Goal: Task Accomplishment & Management: Complete application form

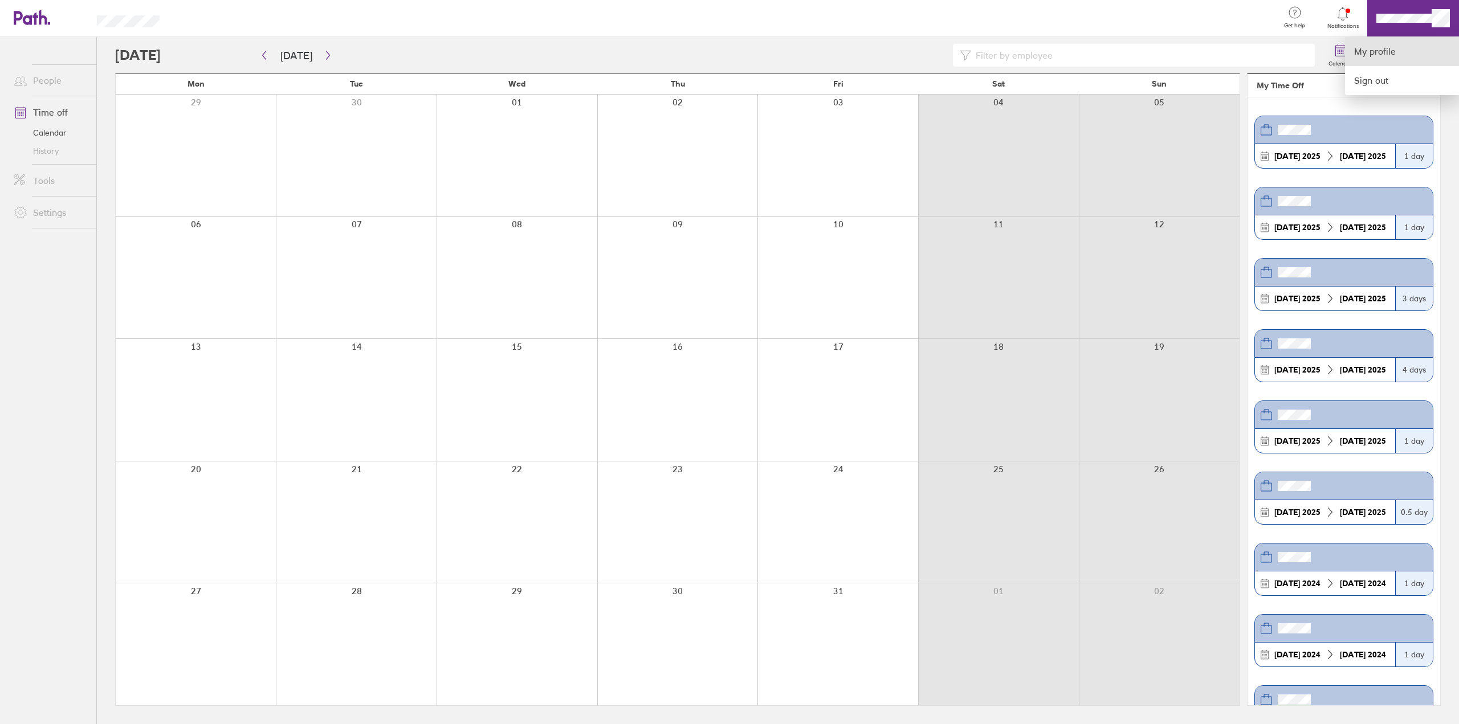
click at [1377, 47] on link "My profile" at bounding box center [1402, 51] width 114 height 29
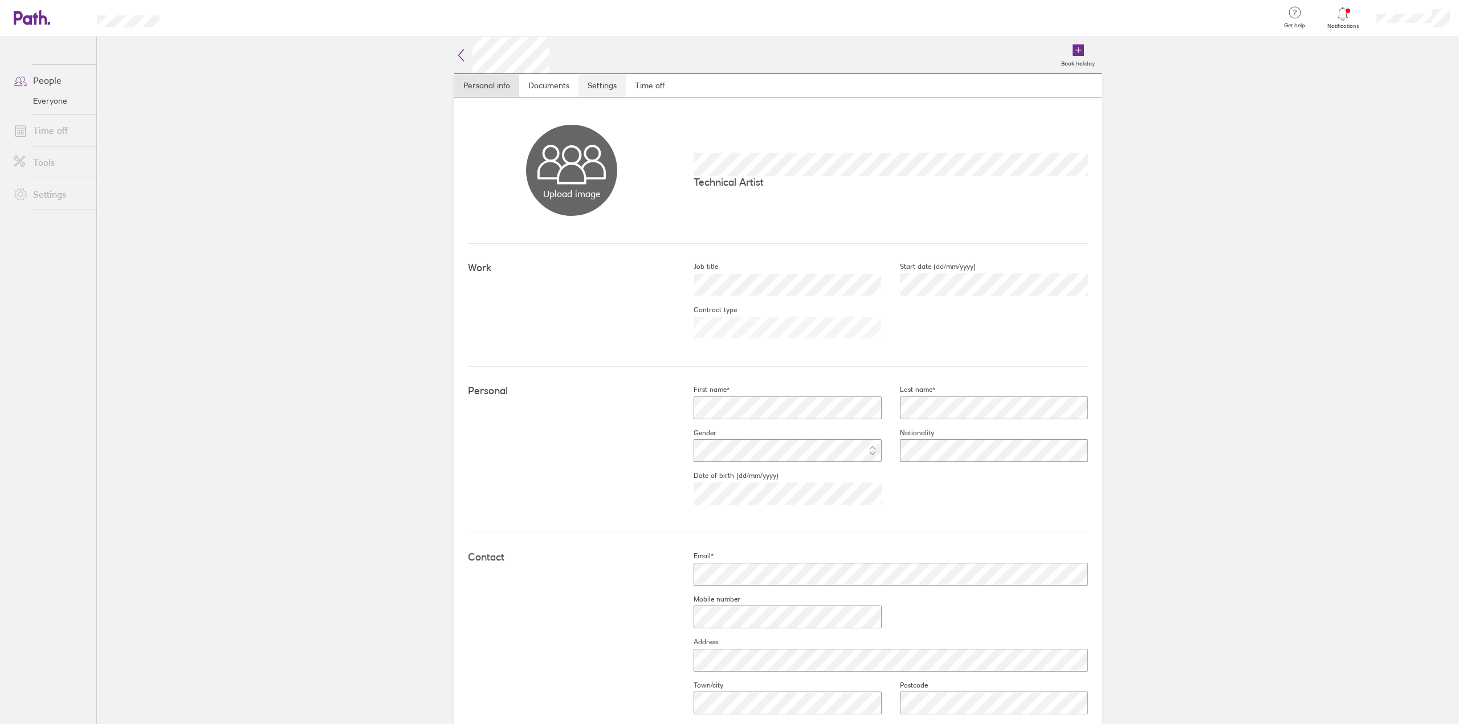
click at [581, 90] on link "Settings" at bounding box center [601, 85] width 47 height 23
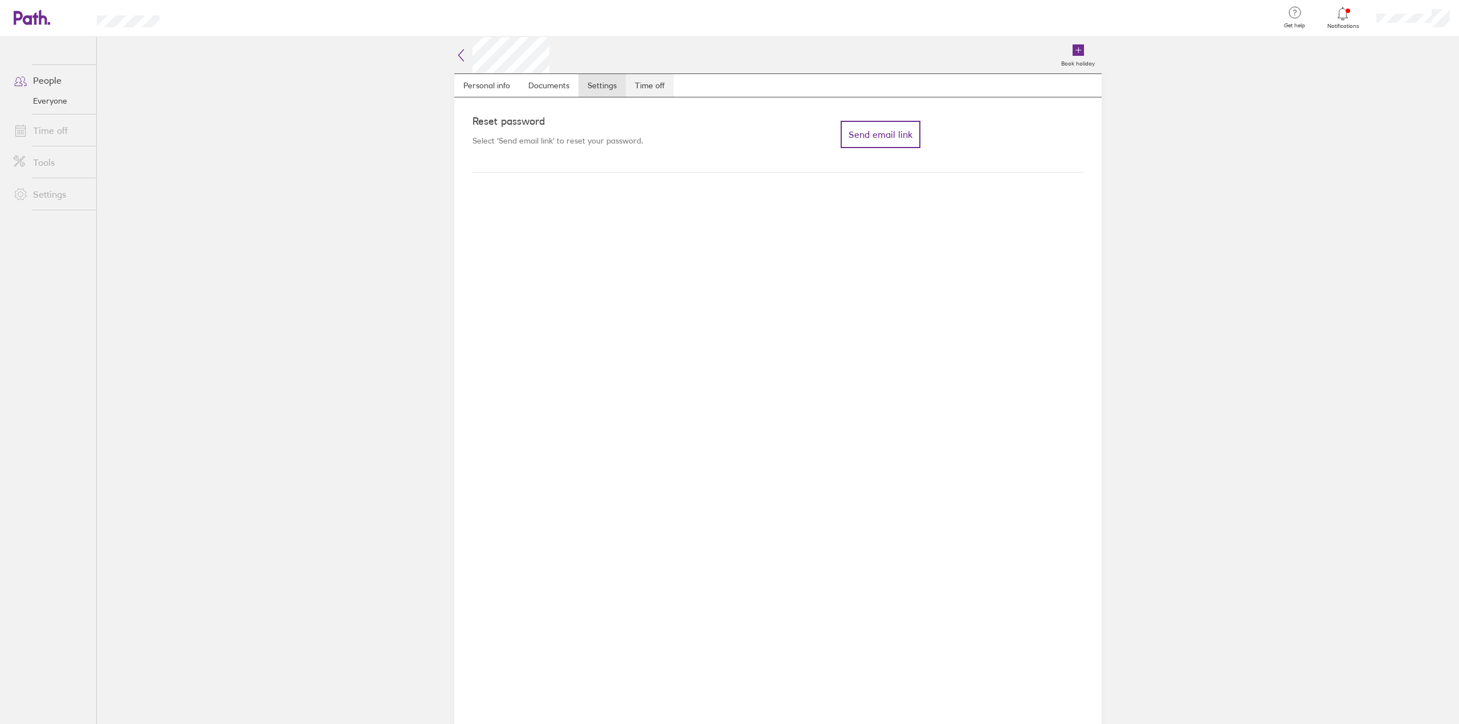
click at [646, 81] on link "Time off" at bounding box center [650, 85] width 48 height 23
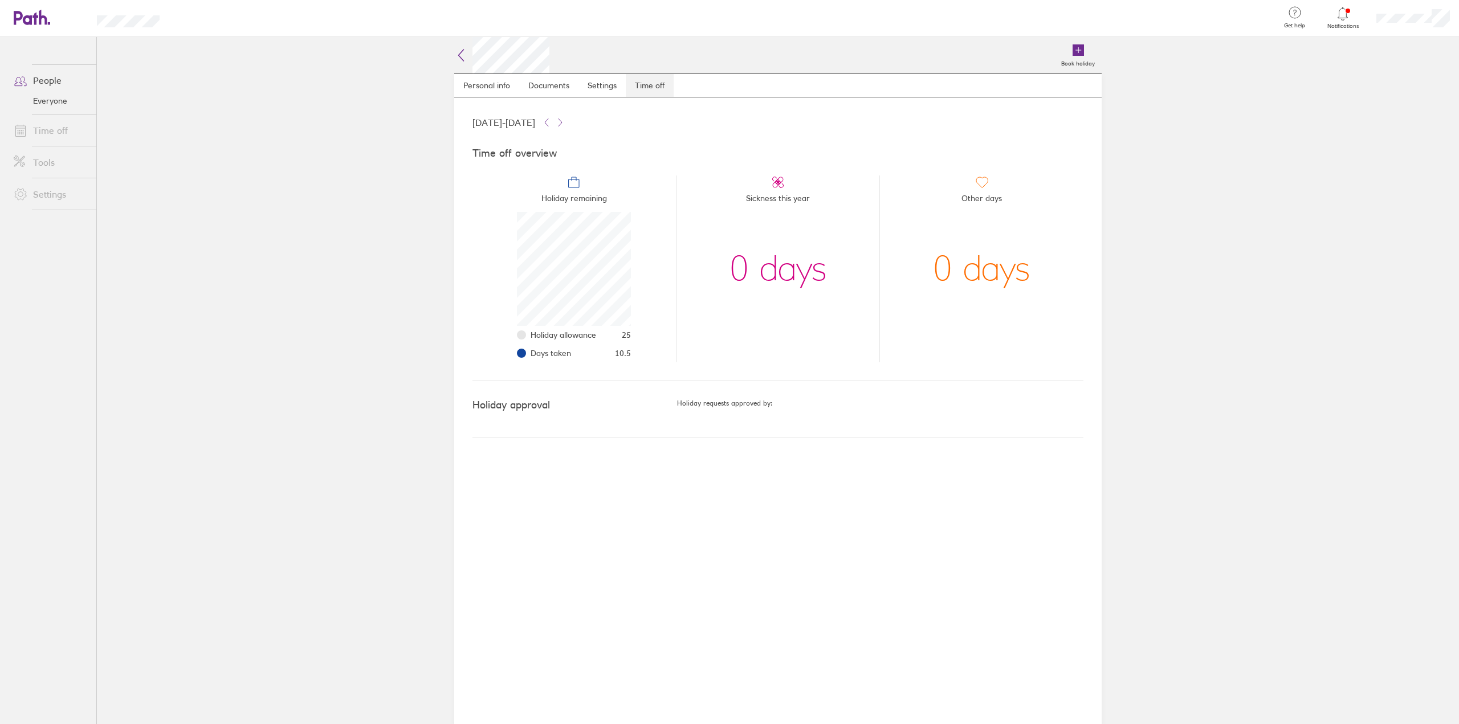
scroll to position [114, 114]
click at [531, 94] on link "Documents" at bounding box center [548, 85] width 59 height 23
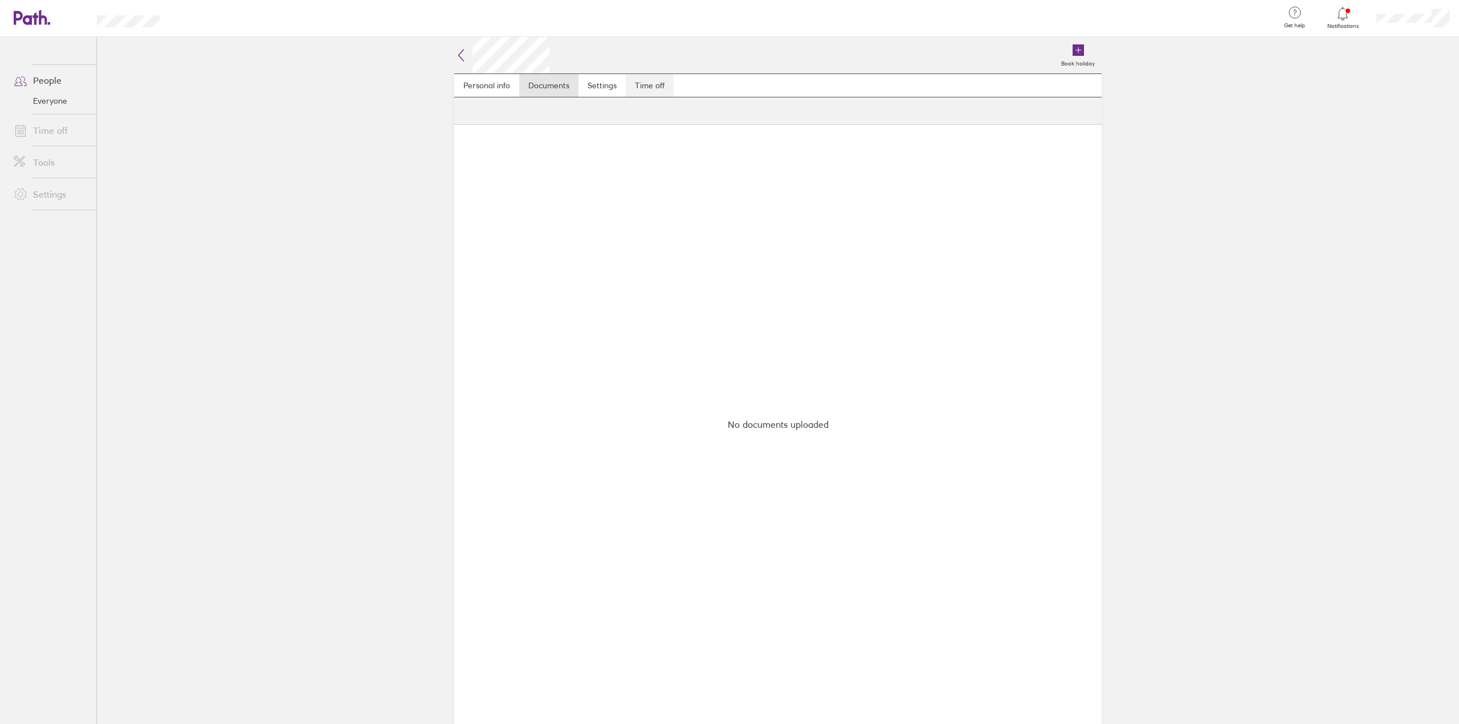
click at [642, 84] on link "Time off" at bounding box center [650, 85] width 48 height 23
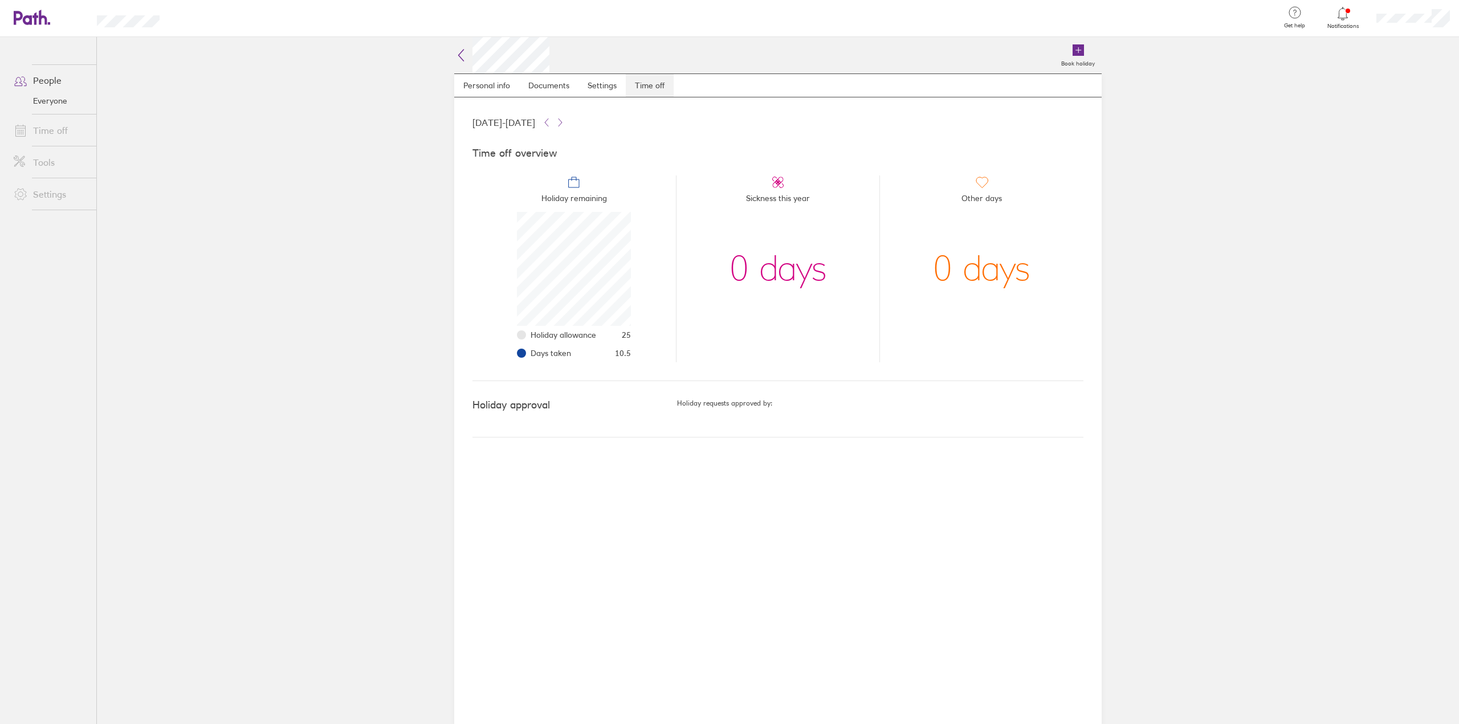
scroll to position [114, 114]
click at [464, 58] on icon at bounding box center [461, 55] width 14 height 14
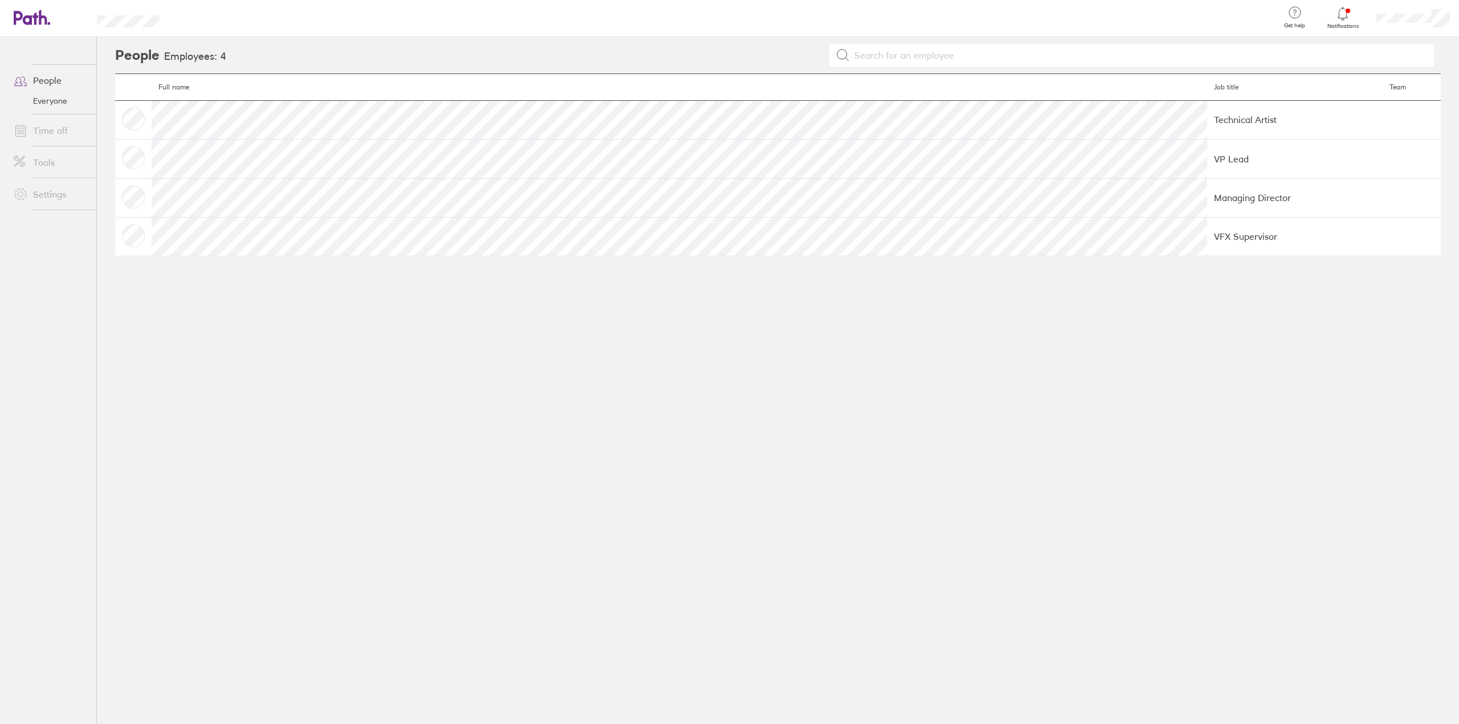
click at [1356, 21] on div at bounding box center [1342, 14] width 37 height 16
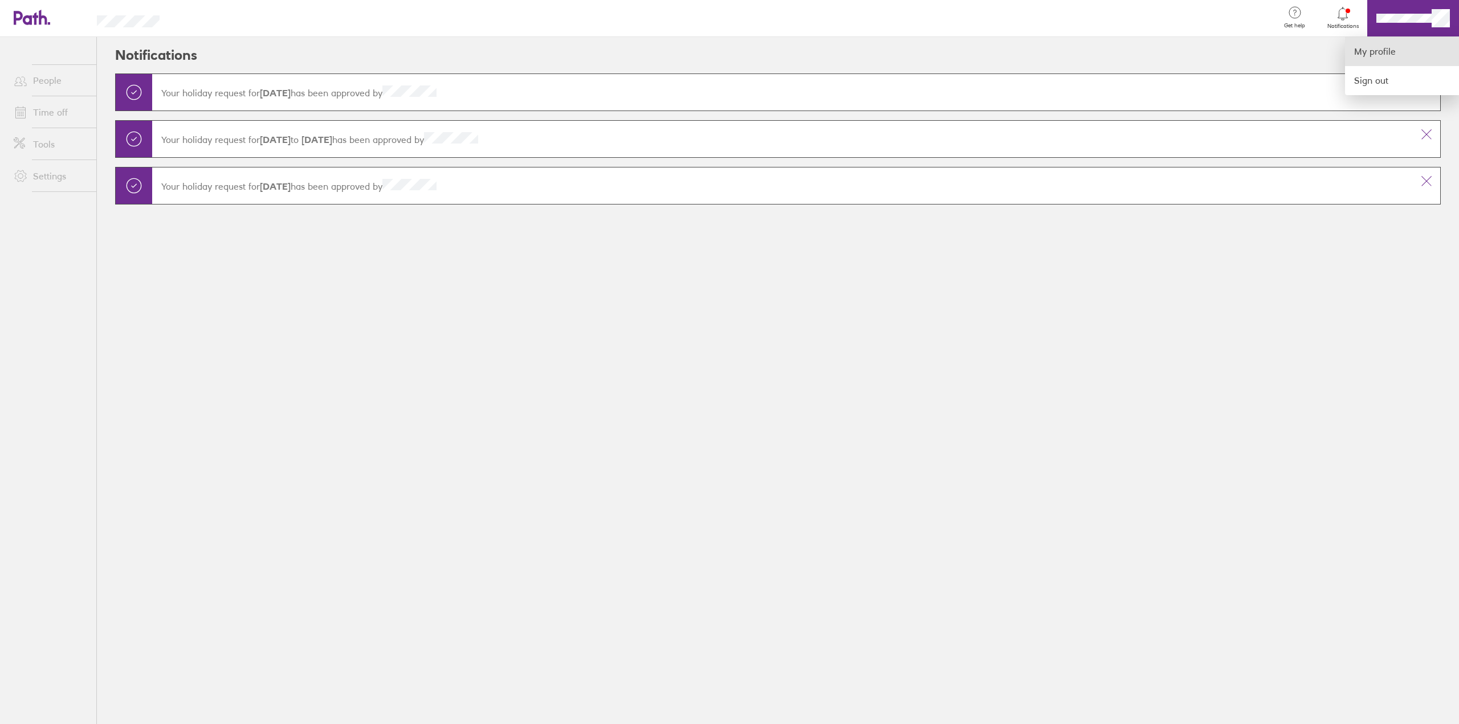
click at [1372, 44] on link "My profile" at bounding box center [1402, 51] width 114 height 29
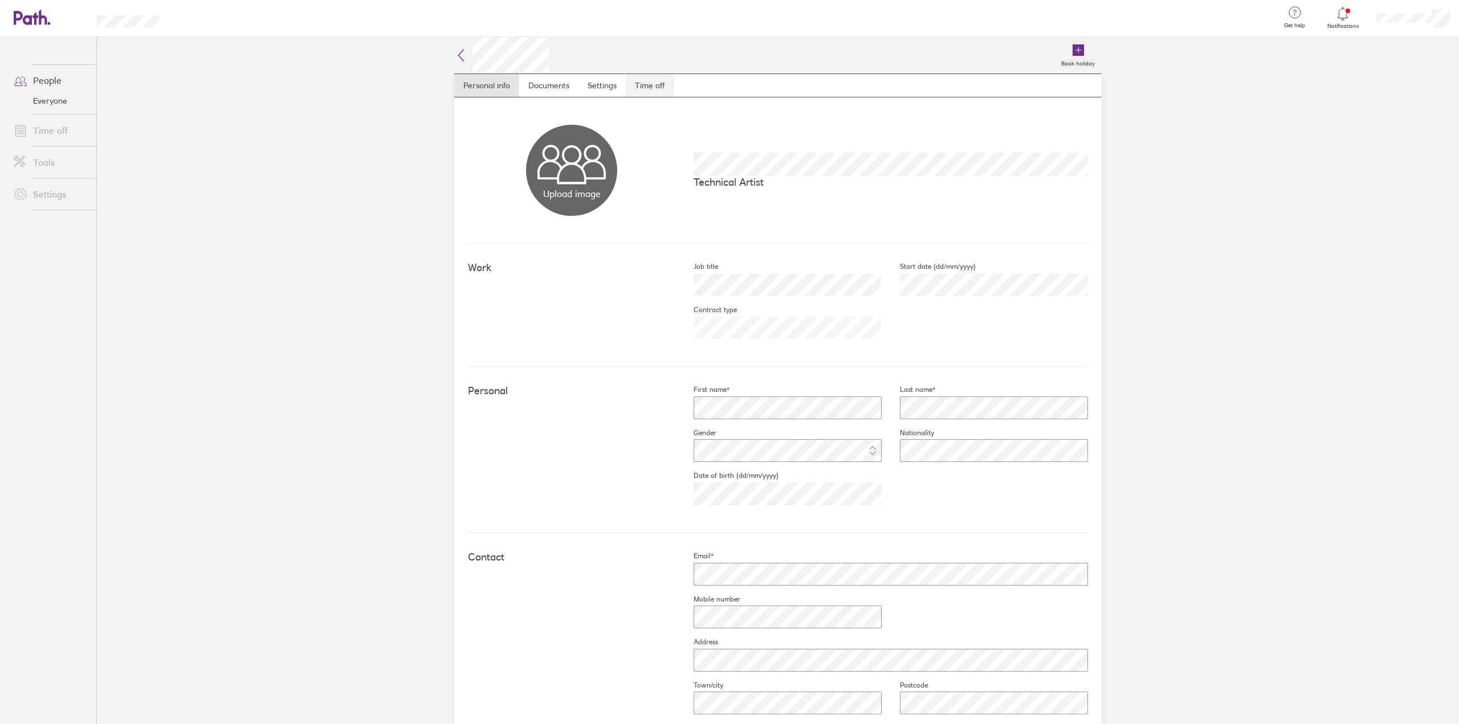
click at [627, 87] on link "Time off" at bounding box center [650, 85] width 48 height 23
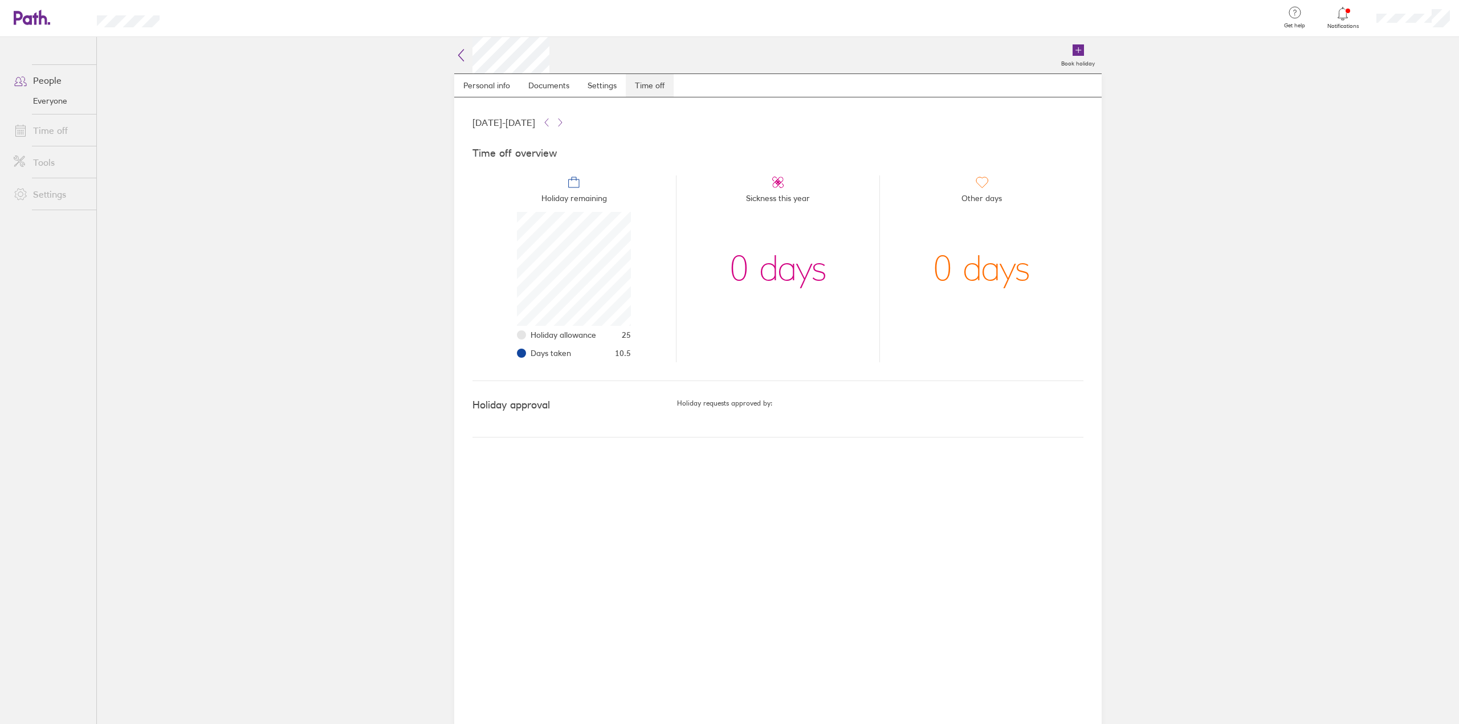
scroll to position [114, 114]
click at [1190, 200] on main "Book holiday Personal info Documents Settings Time off [DATE] - [DATE] Time off…" at bounding box center [778, 380] width 1362 height 687
drag, startPoint x: 568, startPoint y: 191, endPoint x: 569, endPoint y: 177, distance: 13.7
click at [568, 191] on span "Holiday remaining" at bounding box center [574, 200] width 66 height 23
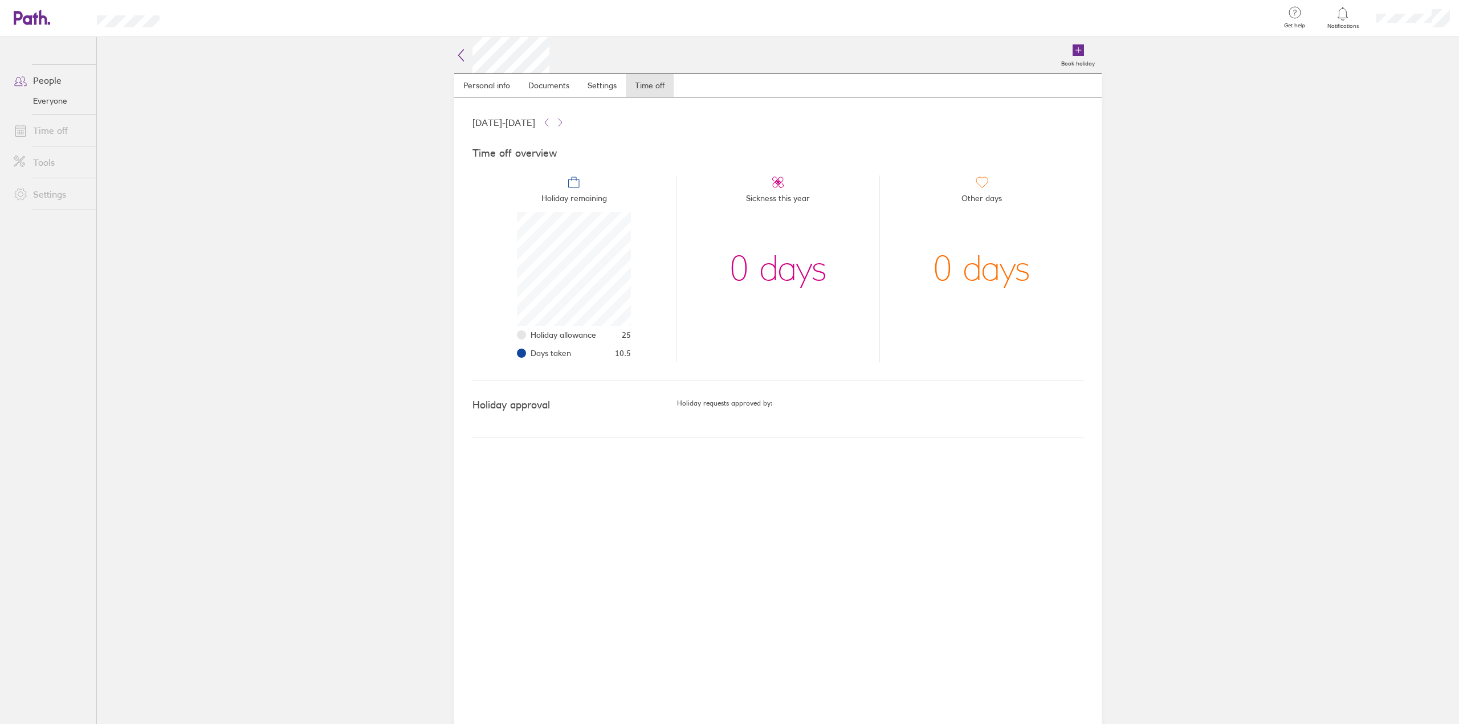
scroll to position [114, 114]
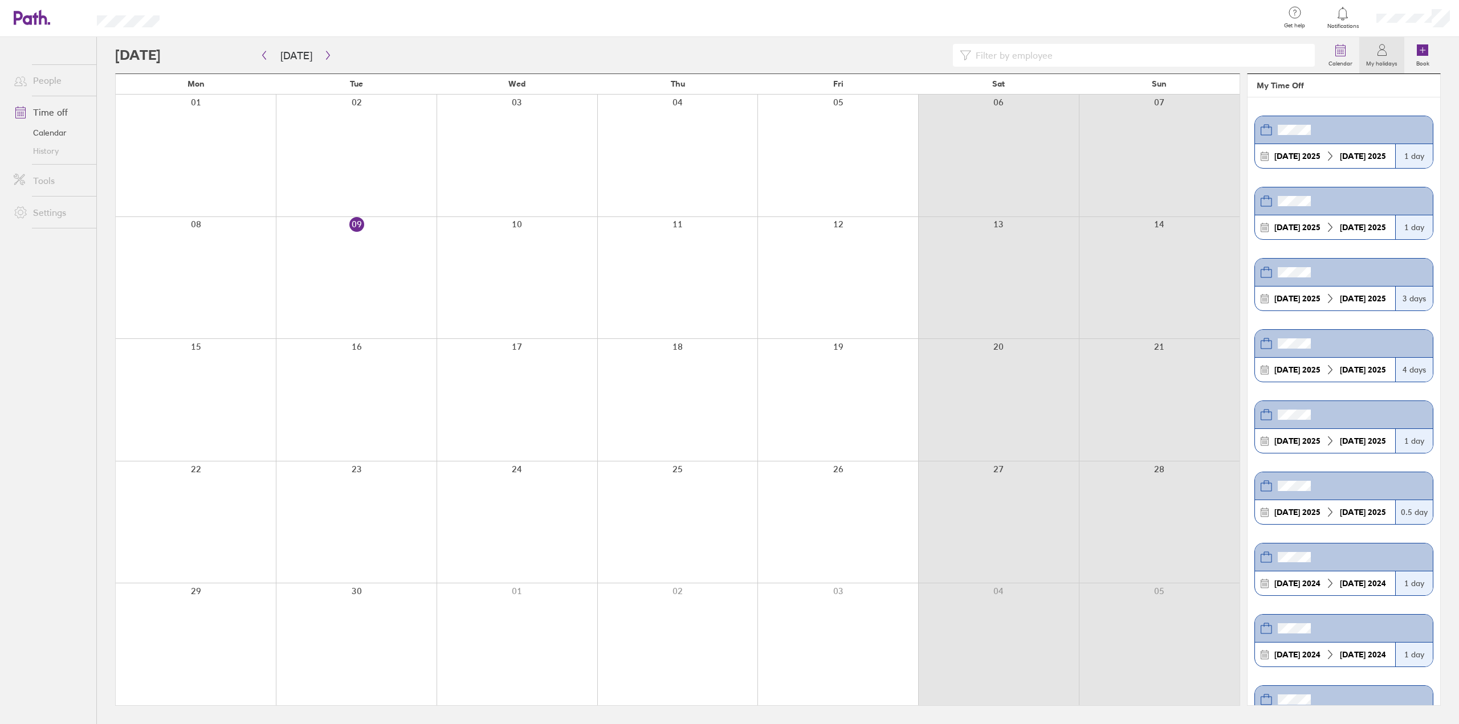
click at [1340, 513] on div "[DATE] [DATE]" at bounding box center [1324, 512] width 131 height 10
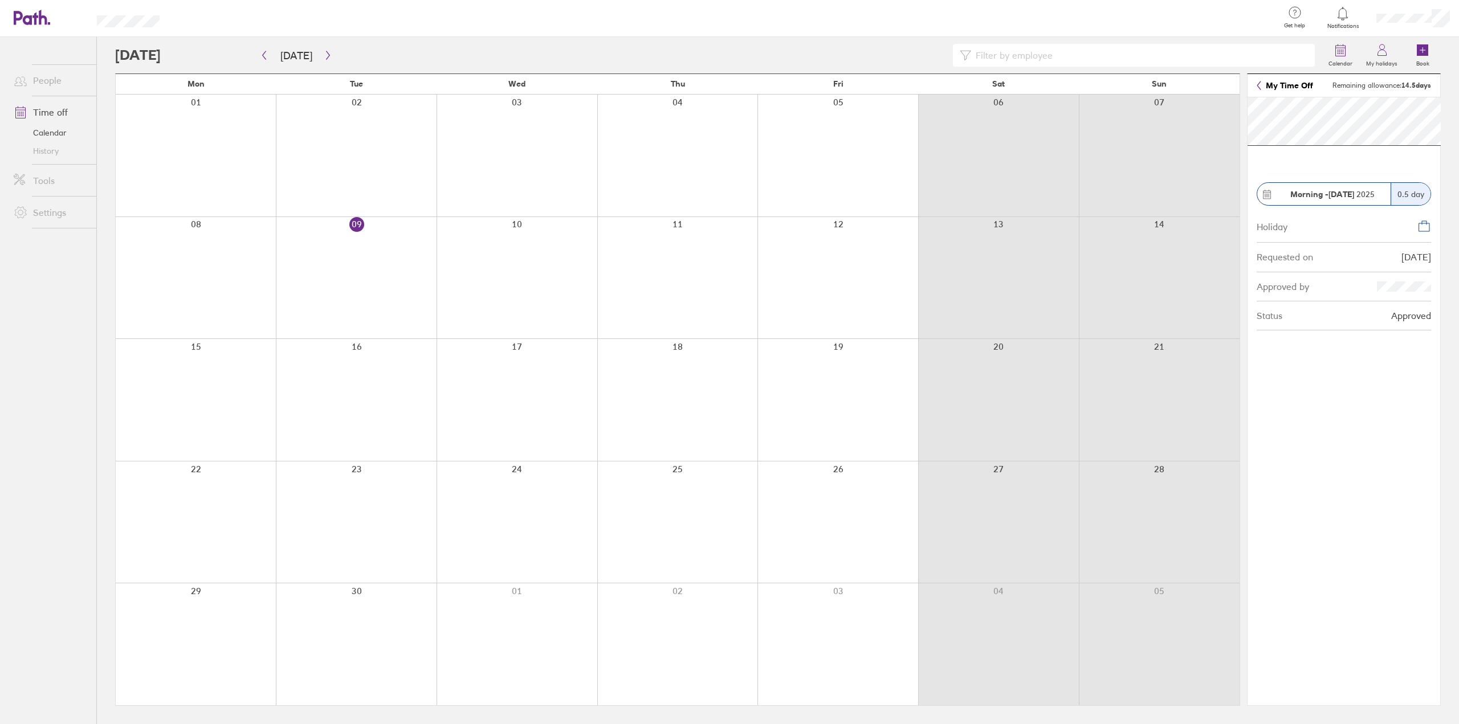
click at [1278, 439] on section "Morning - [DATE] 0.5 day Holiday Requested on [DATE] Approved by Status Approved" at bounding box center [1343, 401] width 193 height 608
click at [264, 59] on icon "button" at bounding box center [264, 55] width 9 height 9
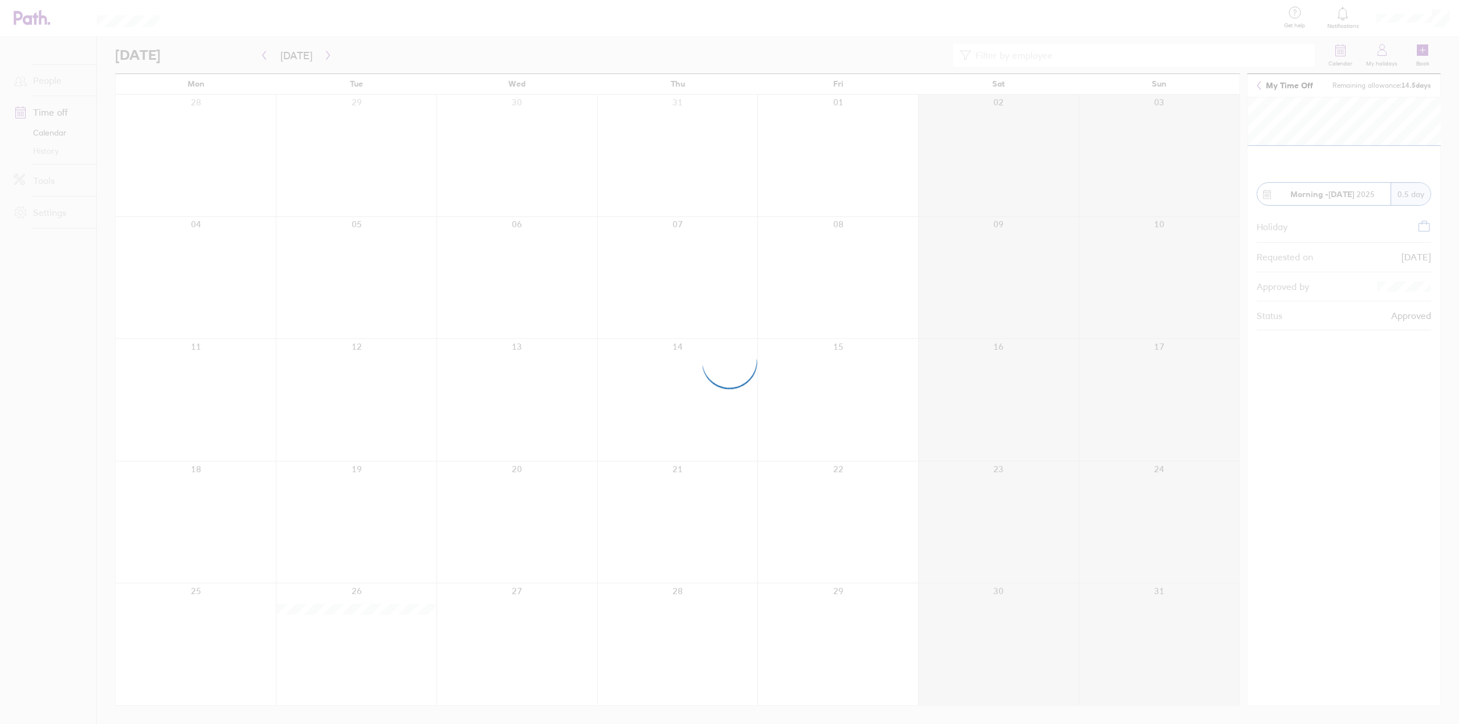
click at [321, 55] on div at bounding box center [729, 362] width 1459 height 724
click at [323, 55] on div at bounding box center [729, 362] width 1459 height 724
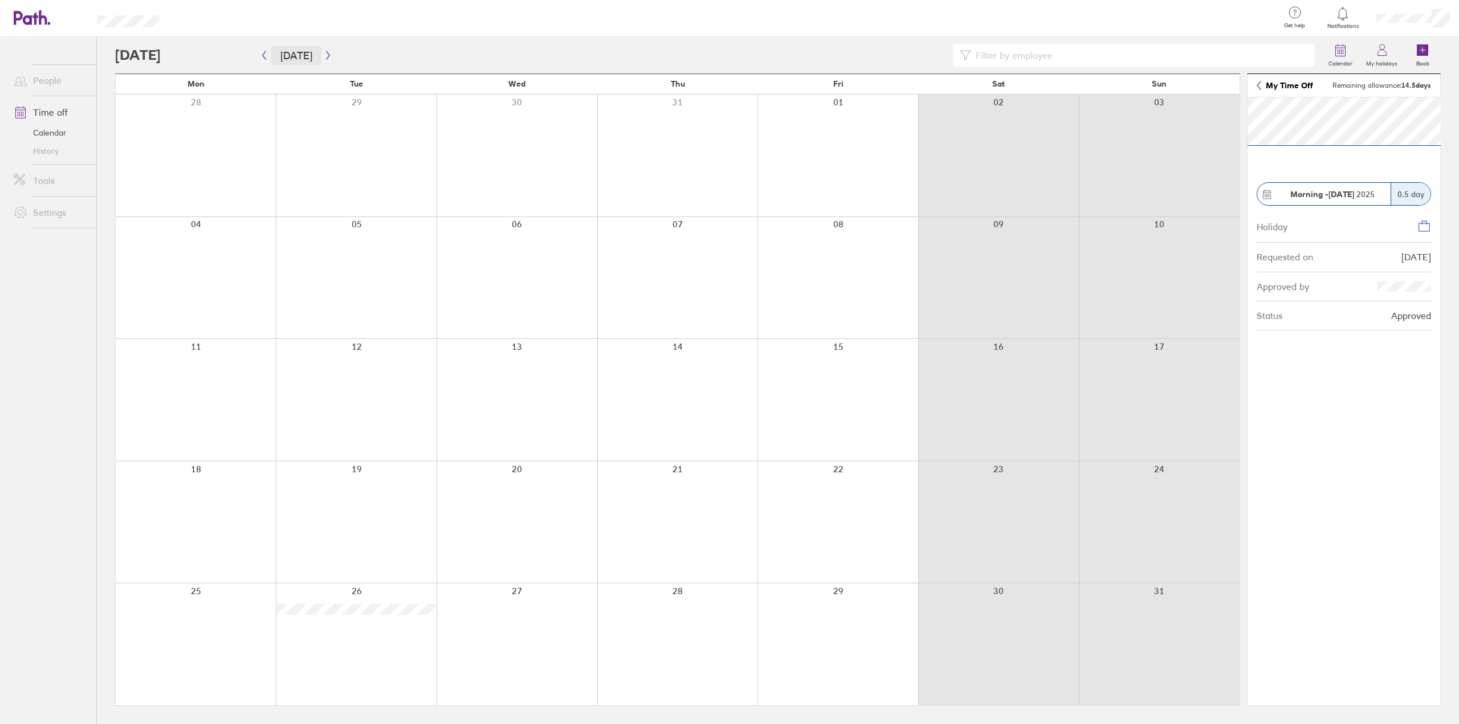
click at [315, 53] on button "[DATE]" at bounding box center [296, 55] width 50 height 19
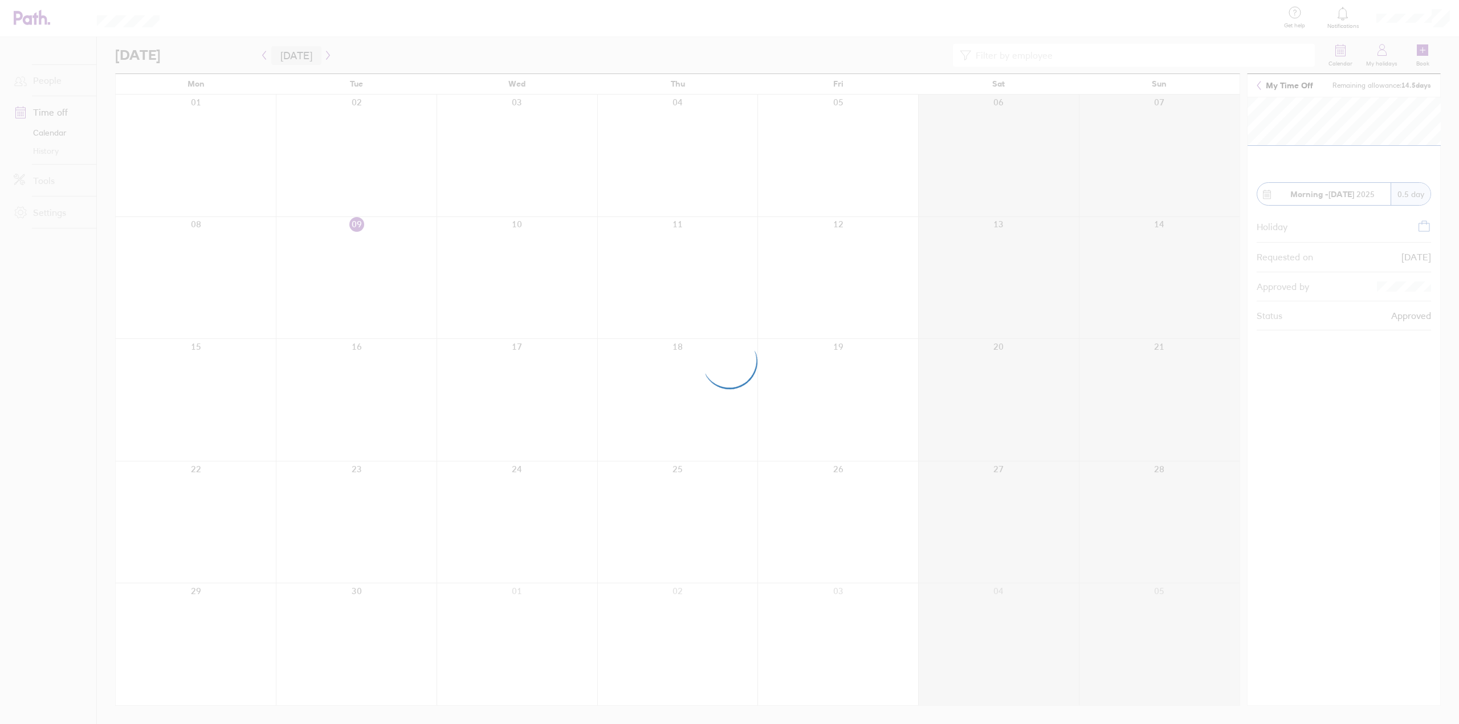
click at [315, 53] on div at bounding box center [729, 362] width 1459 height 724
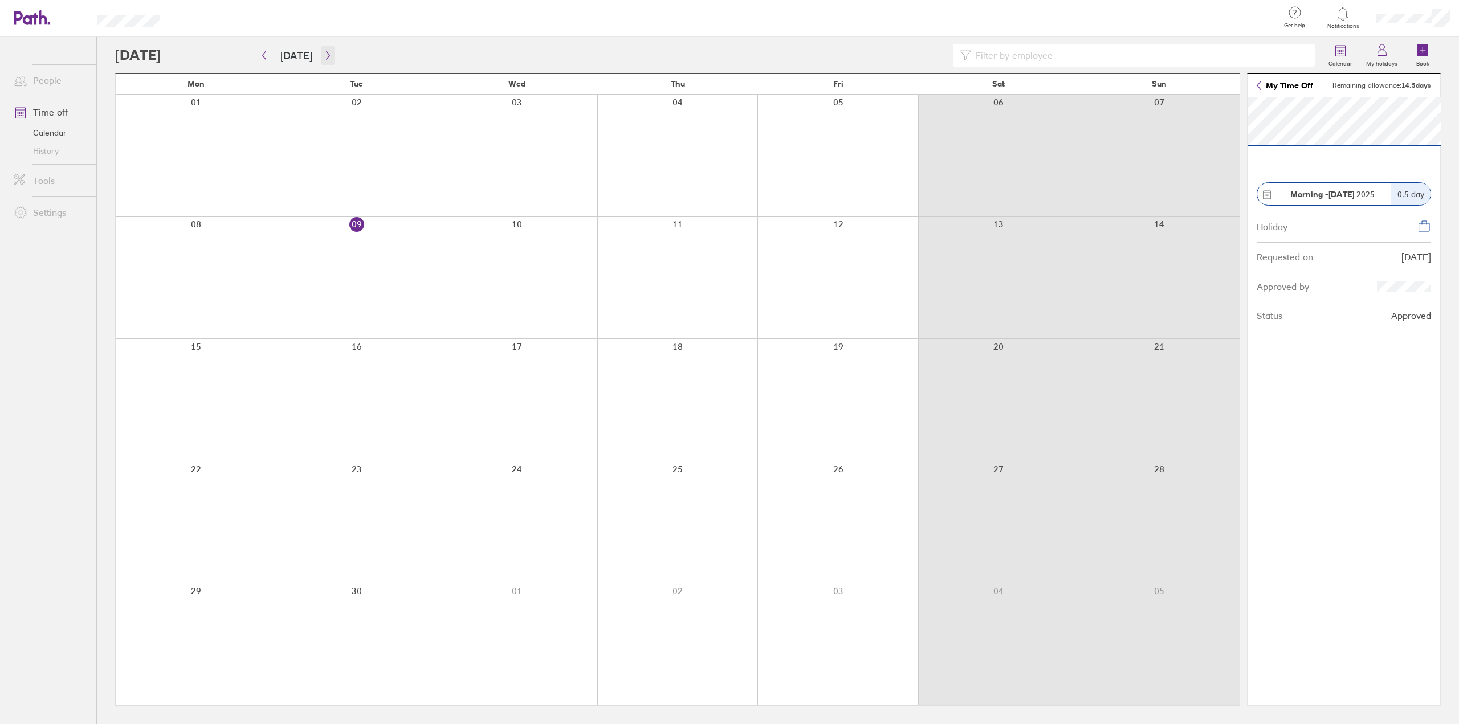
click at [325, 52] on icon "button" at bounding box center [328, 55] width 9 height 9
click at [547, 144] on div at bounding box center [516, 156] width 161 height 122
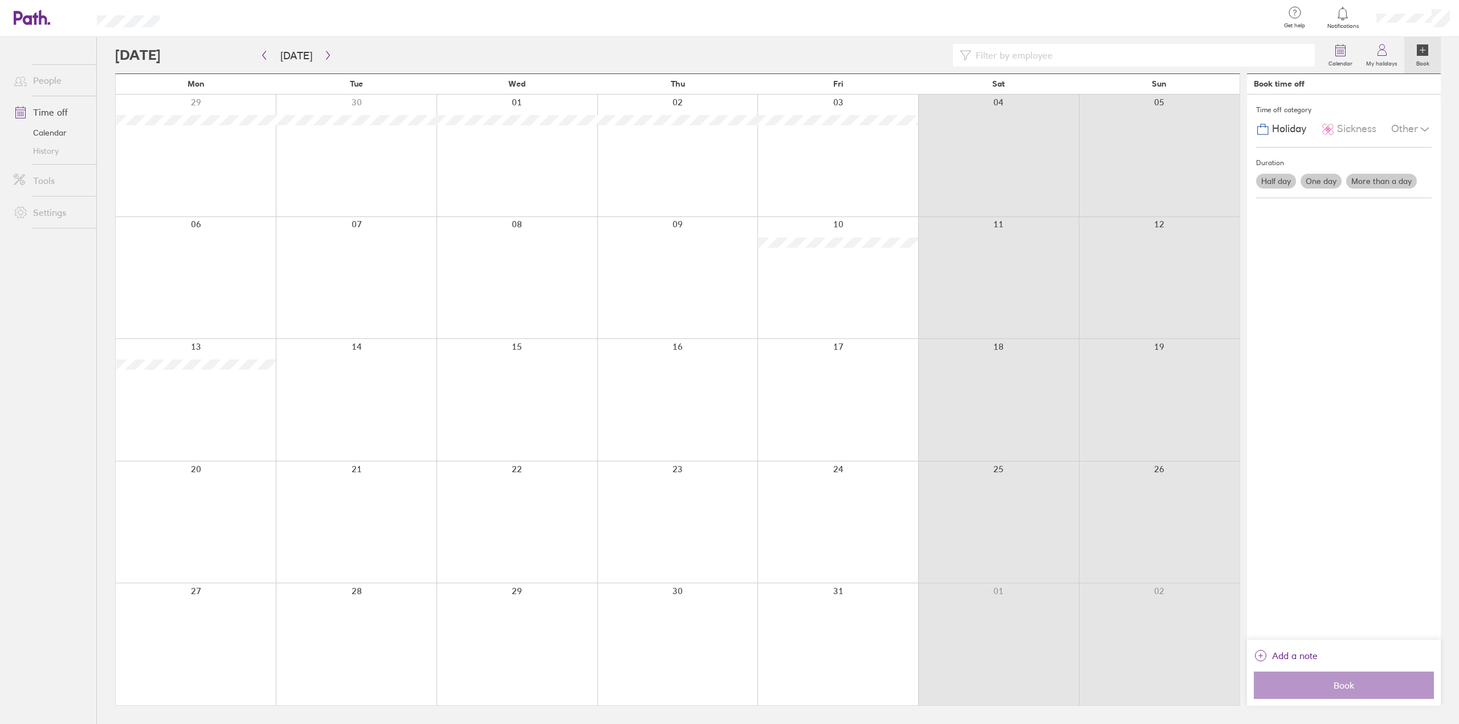
click at [566, 156] on div at bounding box center [516, 156] width 161 height 122
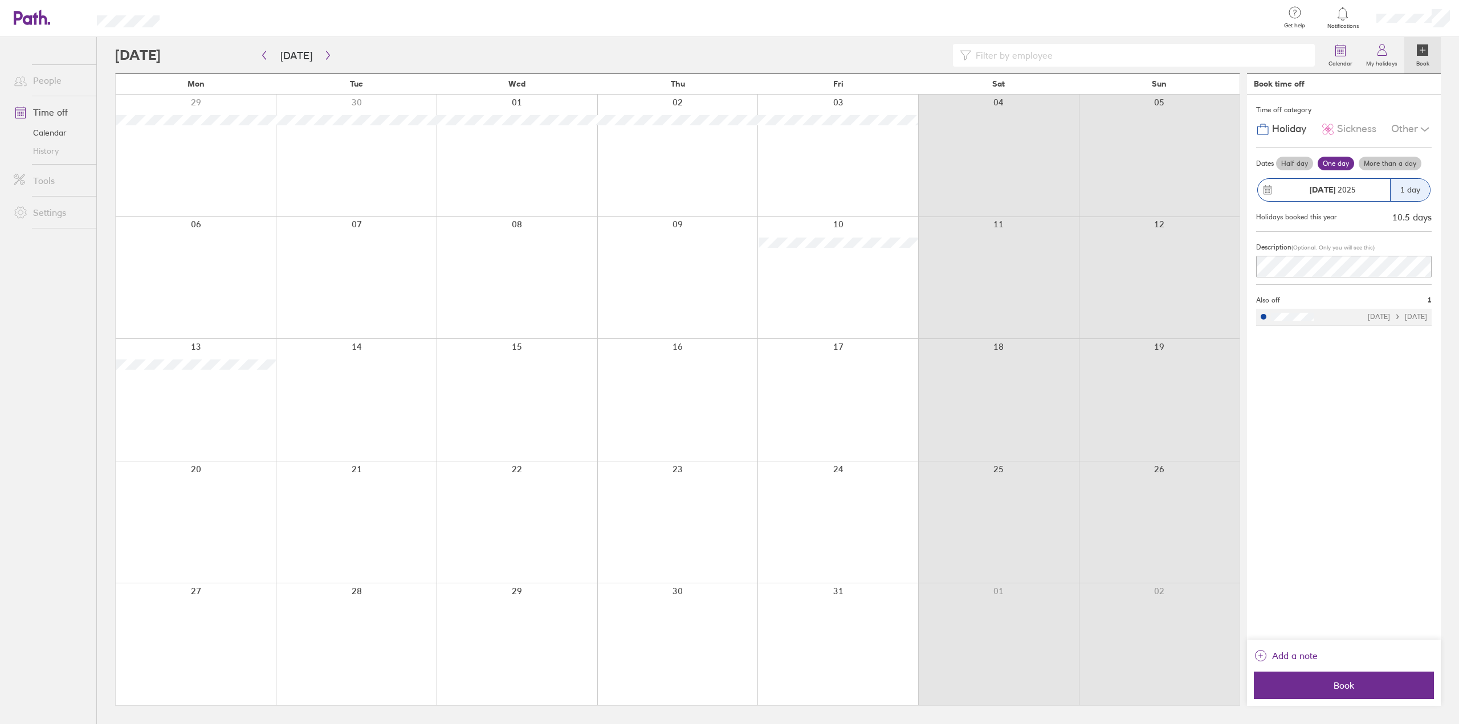
click at [1407, 160] on label "More than a day" at bounding box center [1389, 164] width 63 height 14
click at [0, 0] on input "More than a day" at bounding box center [0, 0] width 0 height 0
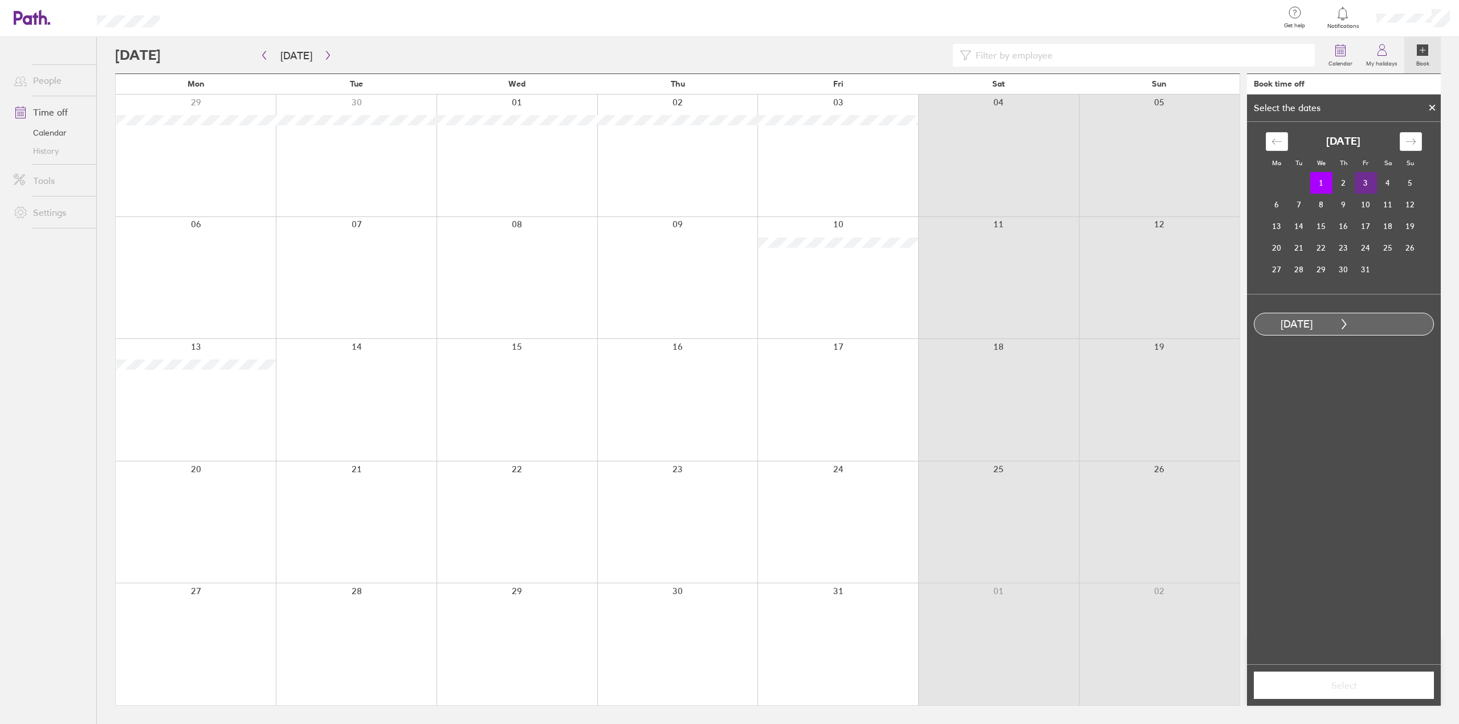
click at [1365, 178] on td "3" at bounding box center [1365, 183] width 22 height 22
click at [1282, 202] on td "6" at bounding box center [1277, 205] width 22 height 22
click at [1340, 186] on td "2" at bounding box center [1343, 184] width 22 height 22
click at [1328, 188] on td "1" at bounding box center [1321, 184] width 22 height 22
click at [1351, 186] on td "2" at bounding box center [1343, 183] width 22 height 22
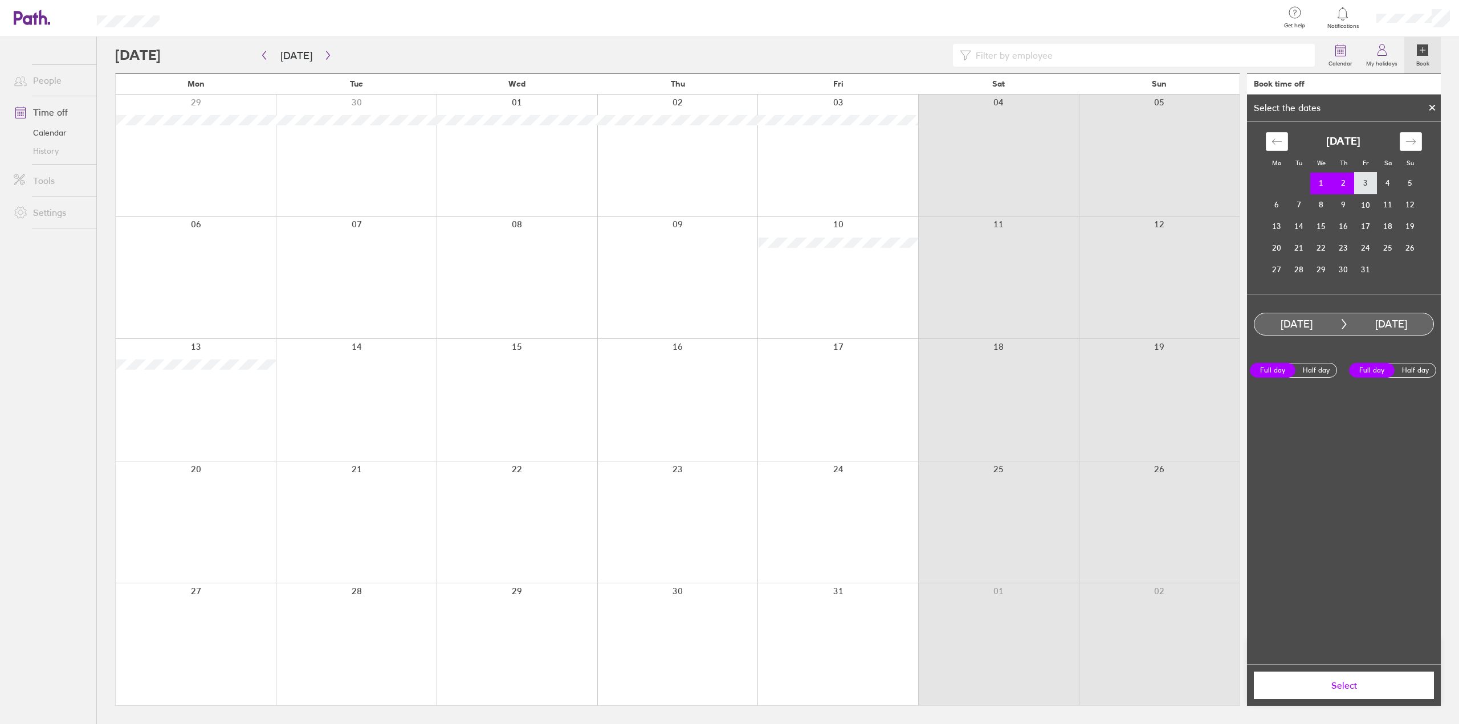
click at [1358, 185] on td "3" at bounding box center [1365, 184] width 22 height 22
click at [1312, 183] on td "1" at bounding box center [1321, 184] width 22 height 22
click at [1362, 182] on td "3" at bounding box center [1365, 183] width 22 height 22
click at [1323, 206] on td "8" at bounding box center [1321, 205] width 22 height 22
click at [1327, 190] on td "1" at bounding box center [1321, 184] width 22 height 22
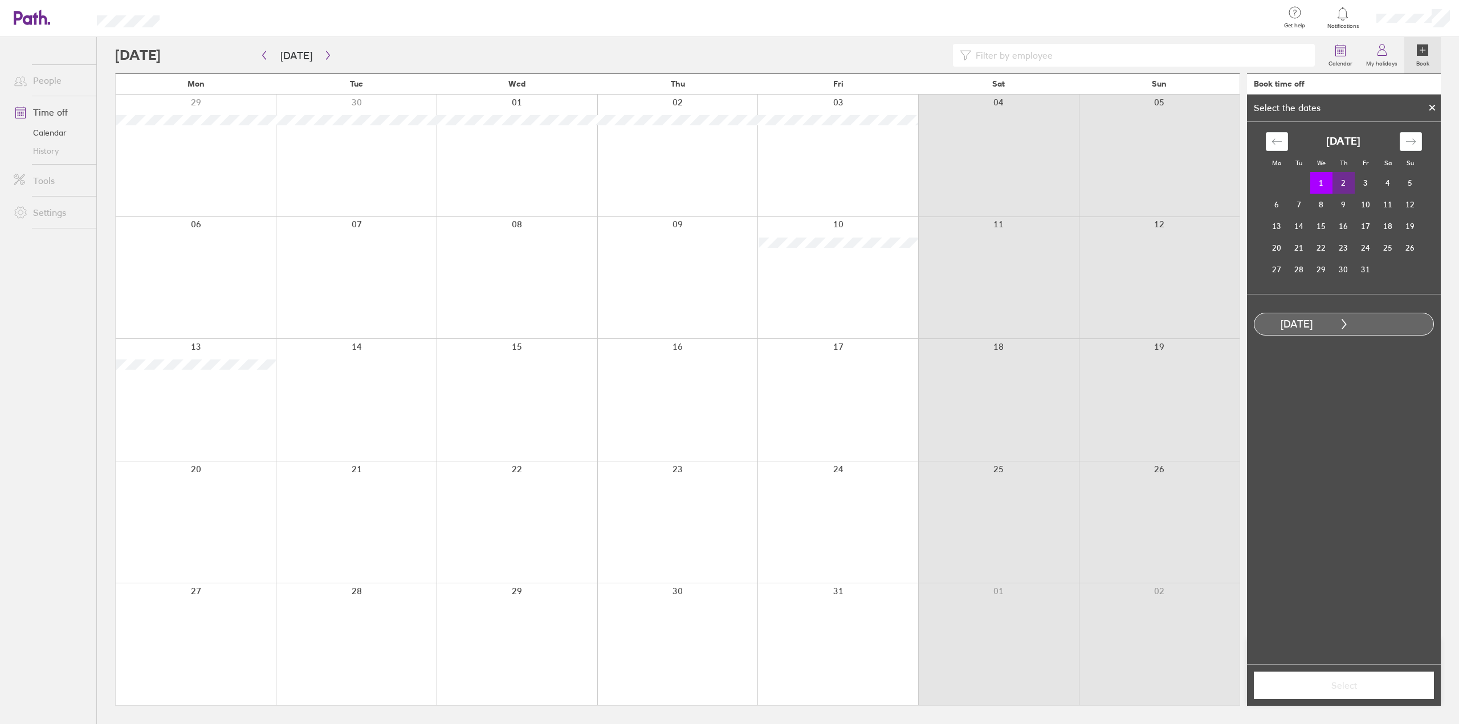
click at [1336, 187] on td "2" at bounding box center [1343, 183] width 22 height 22
click at [1353, 185] on td "2" at bounding box center [1343, 183] width 22 height 22
click at [1321, 185] on td "1" at bounding box center [1321, 184] width 22 height 22
click at [1360, 185] on td "3" at bounding box center [1365, 183] width 22 height 22
click at [1344, 186] on td "2" at bounding box center [1343, 183] width 22 height 22
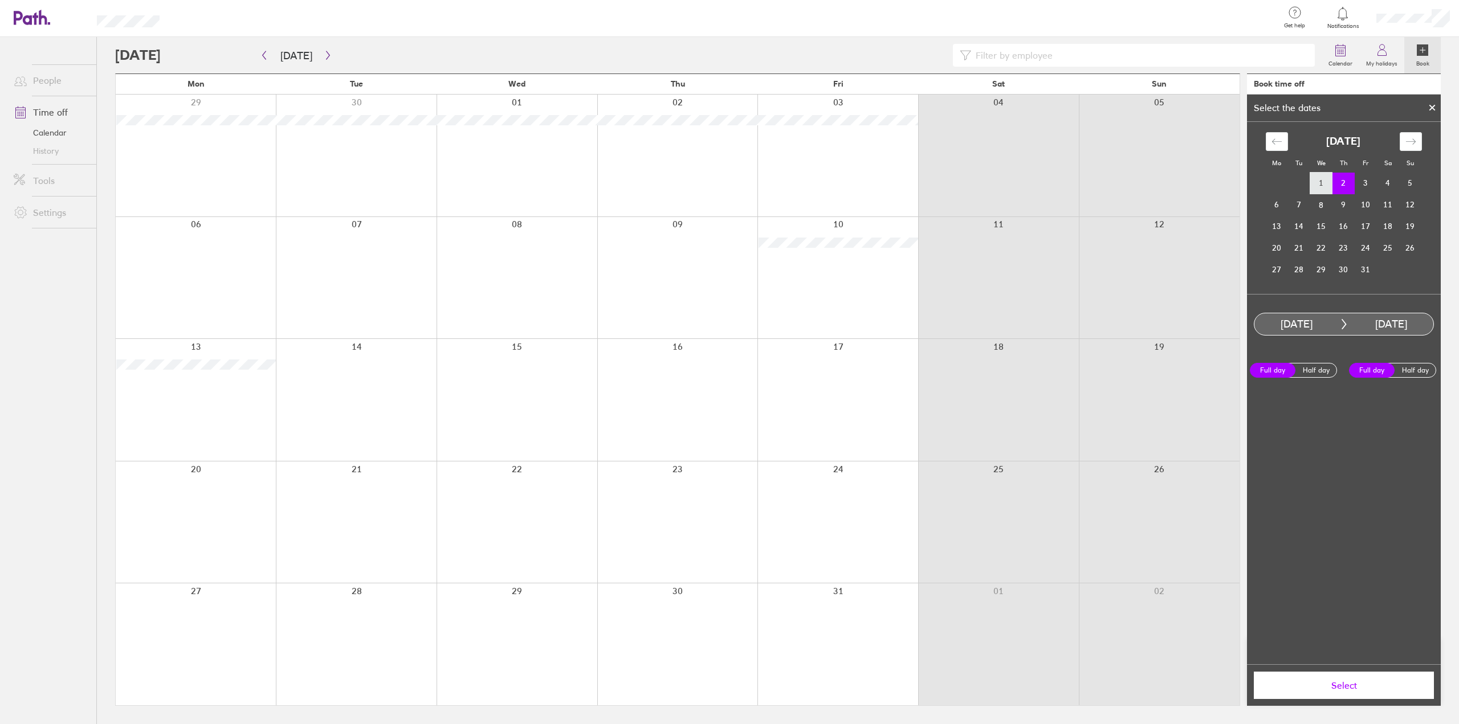
click at [1325, 186] on td "1" at bounding box center [1321, 184] width 22 height 22
click at [1355, 184] on td "3" at bounding box center [1365, 183] width 22 height 22
click at [1372, 674] on button "Select" at bounding box center [1344, 685] width 180 height 27
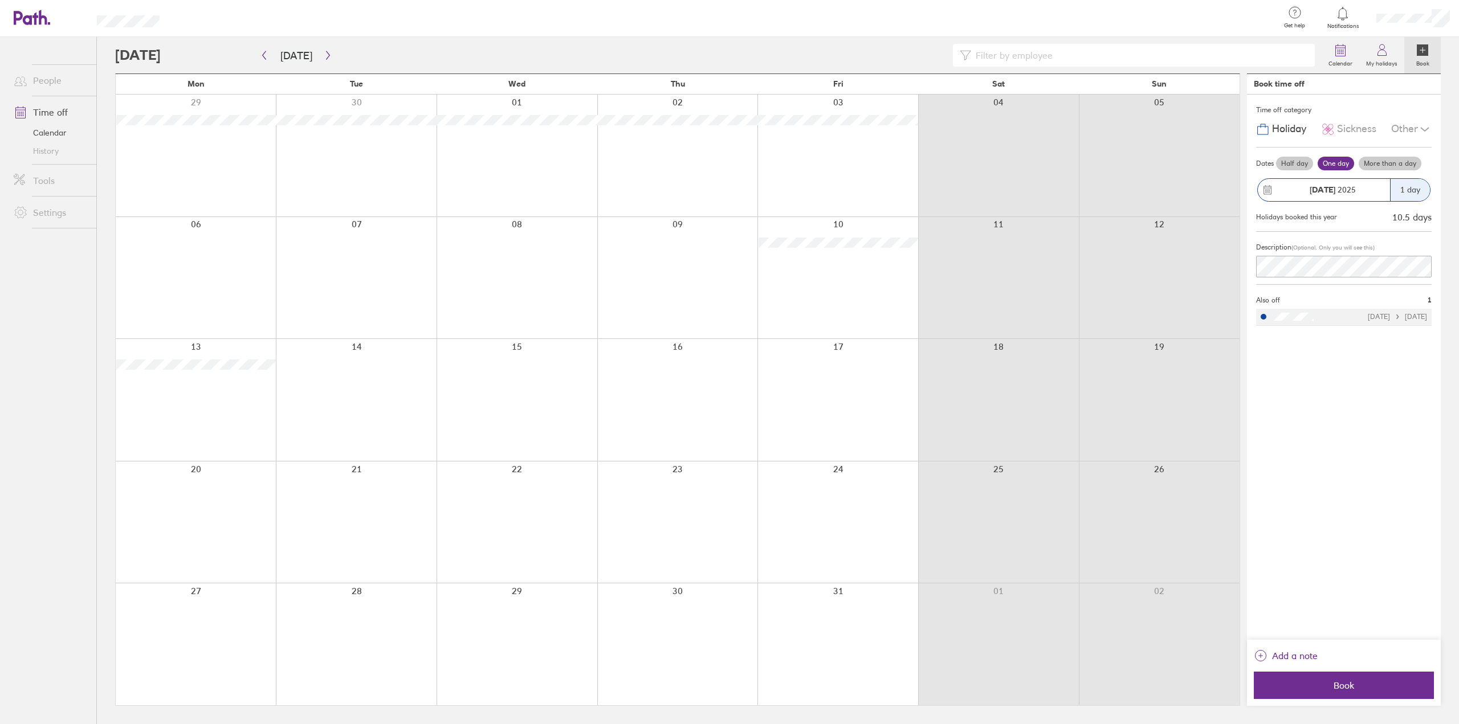
click at [1385, 166] on label "More than a day" at bounding box center [1389, 164] width 63 height 14
click at [0, 0] on input "More than a day" at bounding box center [0, 0] width 0 height 0
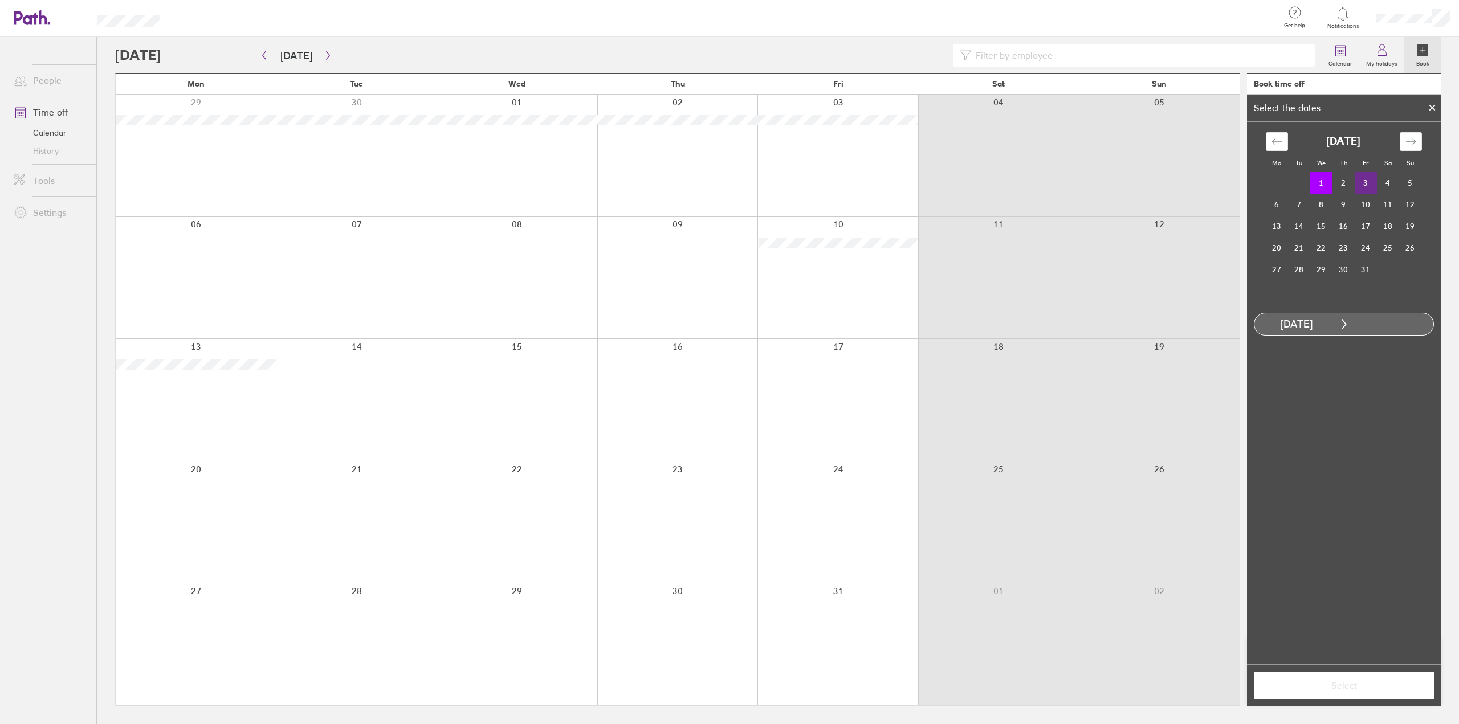
click at [1369, 186] on td "3" at bounding box center [1365, 183] width 22 height 22
click at [1346, 684] on span "Select" at bounding box center [1344, 685] width 164 height 10
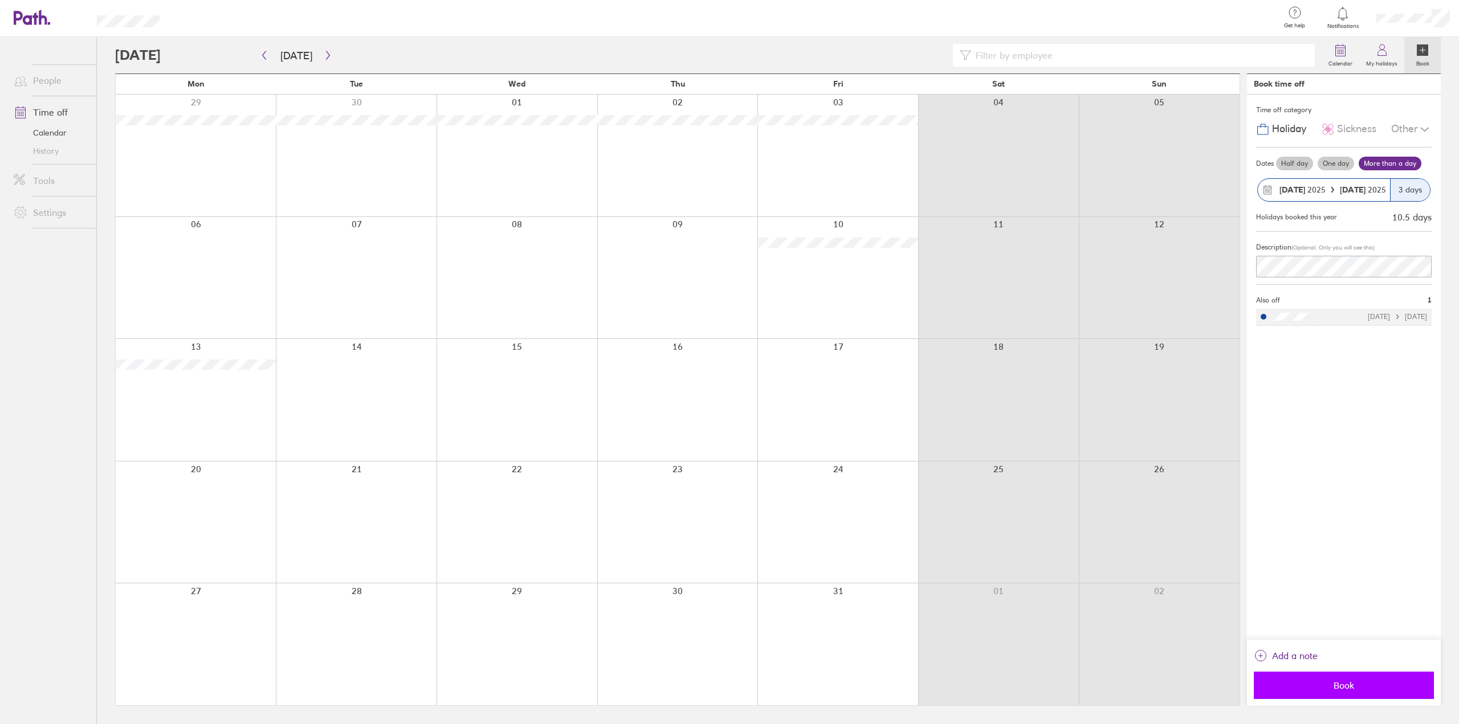
click at [1345, 680] on span "Book" at bounding box center [1344, 685] width 164 height 10
